Goal: Information Seeking & Learning: Find contact information

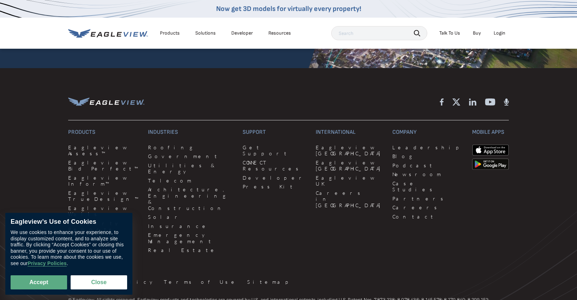
scroll to position [1903, 0]
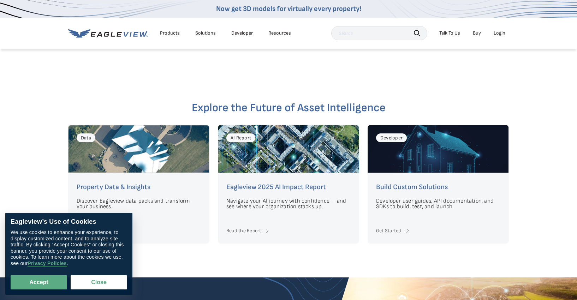
scroll to position [1903, 0]
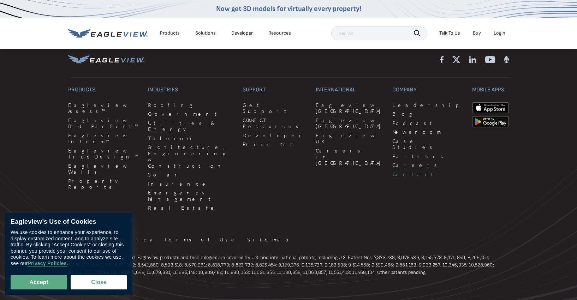
click at [393, 171] on link "Contact" at bounding box center [428, 174] width 71 height 6
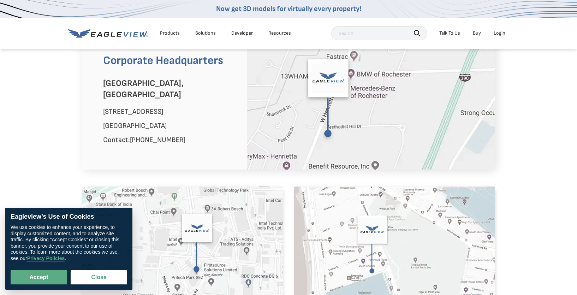
scroll to position [424, 0]
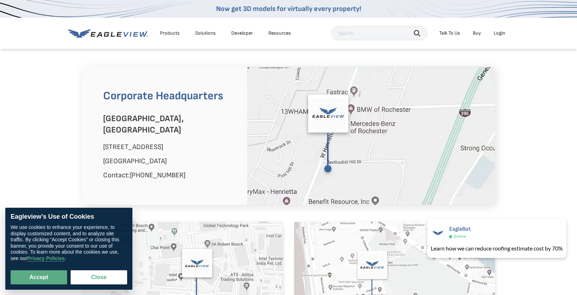
drag, startPoint x: 104, startPoint y: 134, endPoint x: 175, endPoint y: 140, distance: 71.2
click at [175, 141] on p "25 Methodist Hill Drive" at bounding box center [170, 146] width 134 height 11
copy p "25 Methodist Hill Drive"
click at [110, 155] on p "Rochester, NY 14623" at bounding box center [170, 160] width 134 height 11
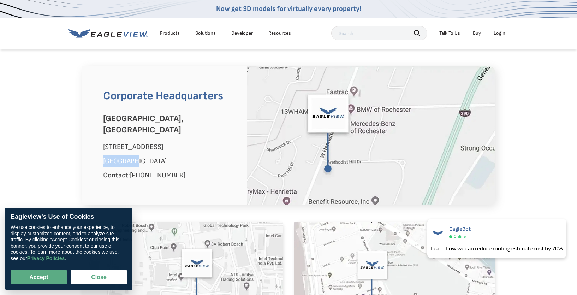
copy p "Rochester"
click at [161, 155] on p "Rochester, NY 14623" at bounding box center [170, 160] width 134 height 11
copy p "14623"
